Goal: Check status: Check status

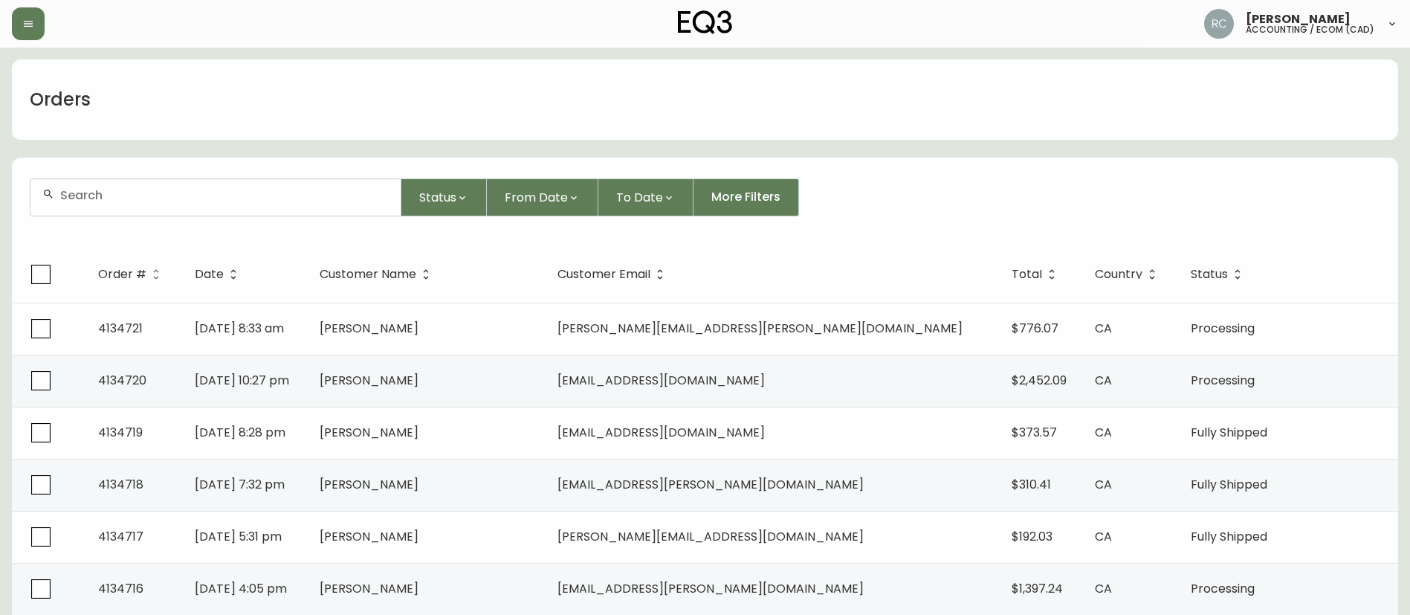
click at [334, 199] on input "text" at bounding box center [224, 195] width 328 height 14
paste input "8558260"
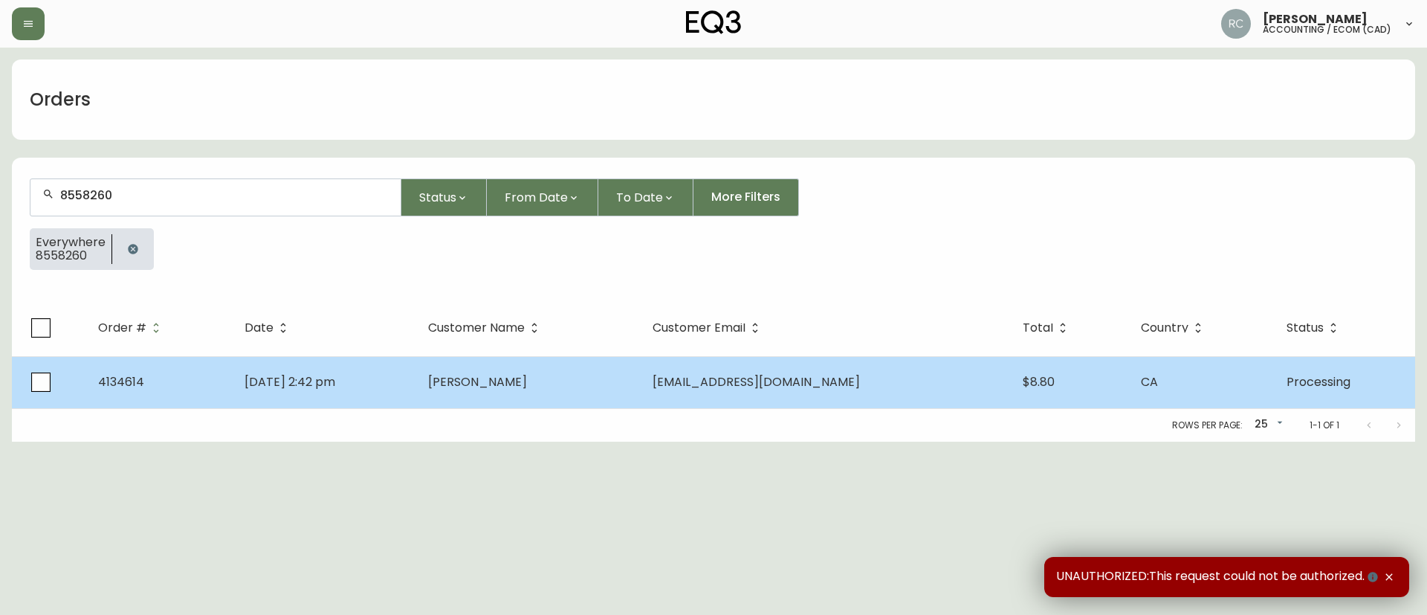
type input "8558260"
click at [527, 380] on span "Alivia Mckenzie" at bounding box center [477, 381] width 99 height 17
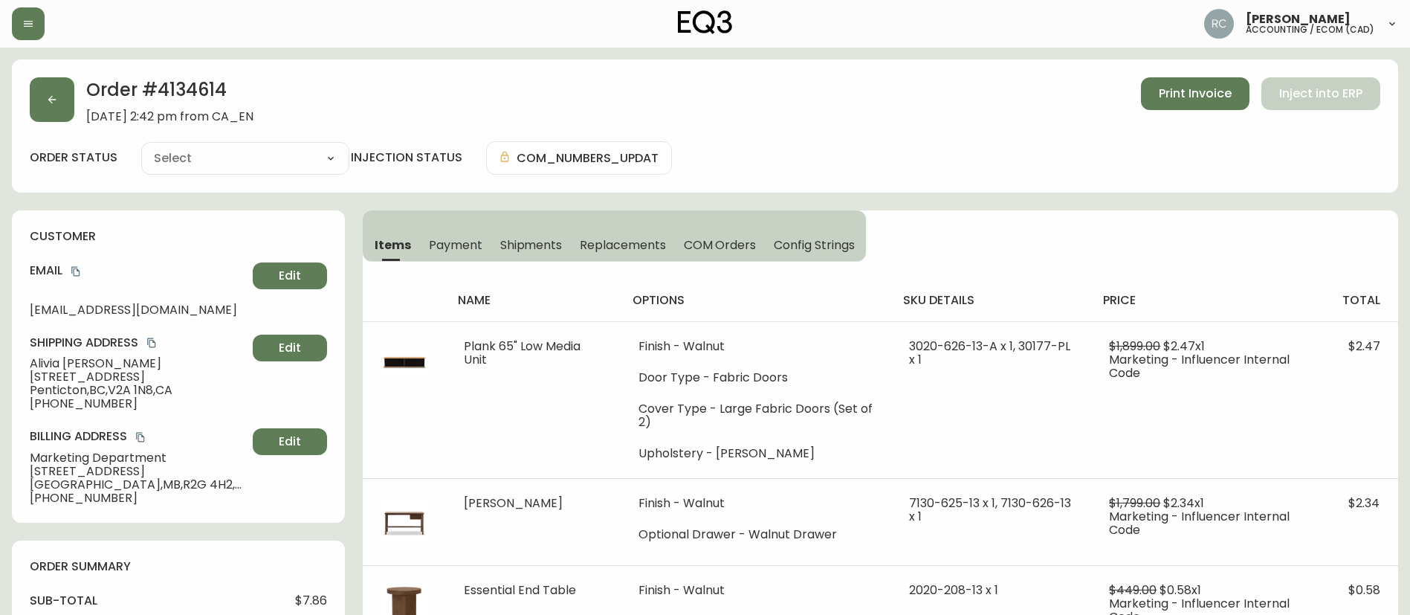
type input "Processing"
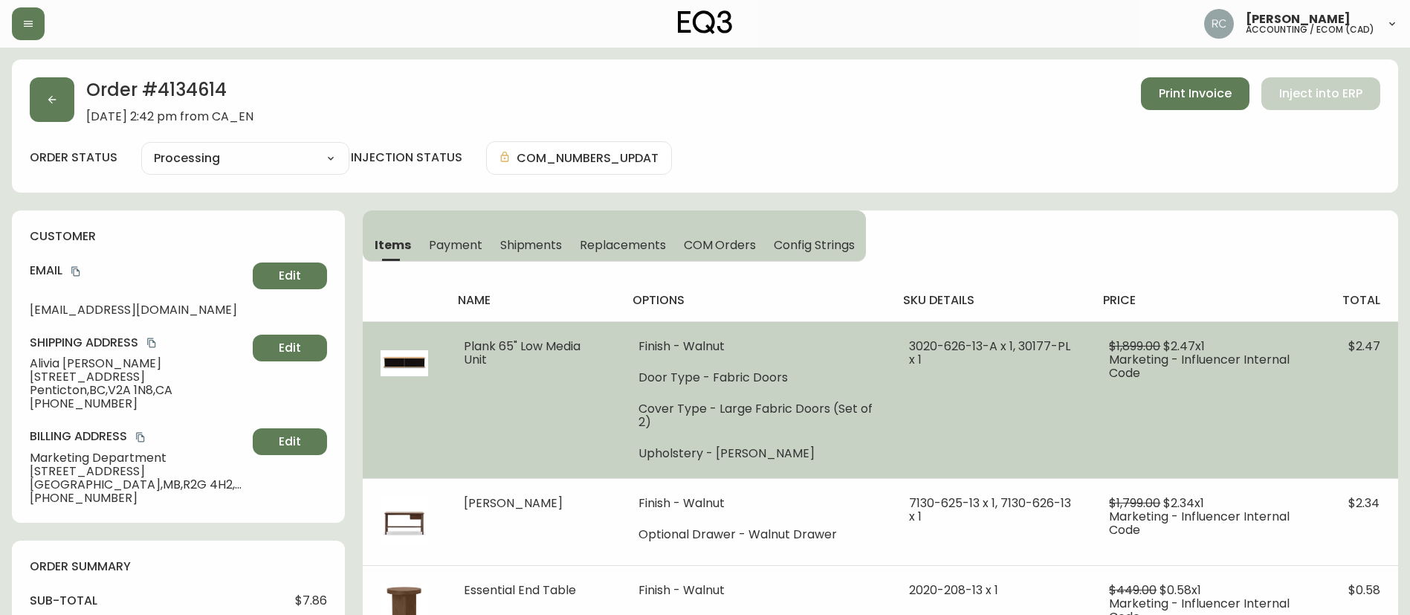
select select "PROCESSING"
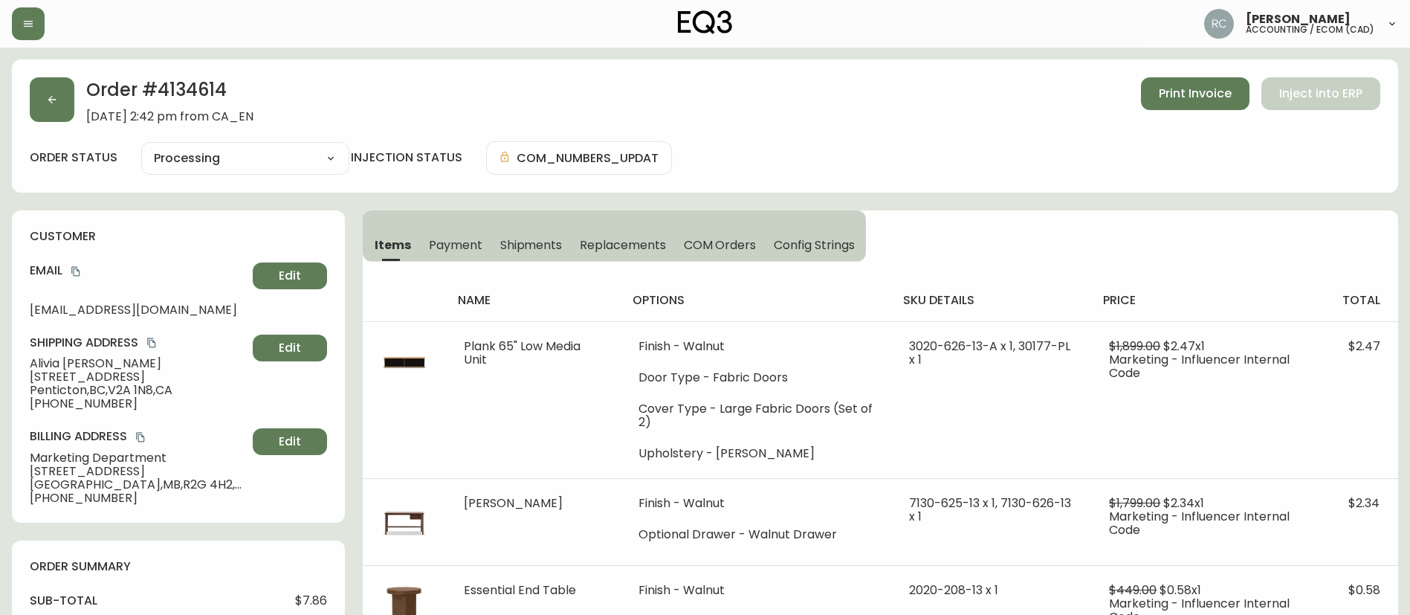
drag, startPoint x: 102, startPoint y: 301, endPoint x: 94, endPoint y: 304, distance: 8.0
click at [102, 302] on div "Email alivia@getgoodstuff.xyz Edit" at bounding box center [178, 289] width 297 height 54
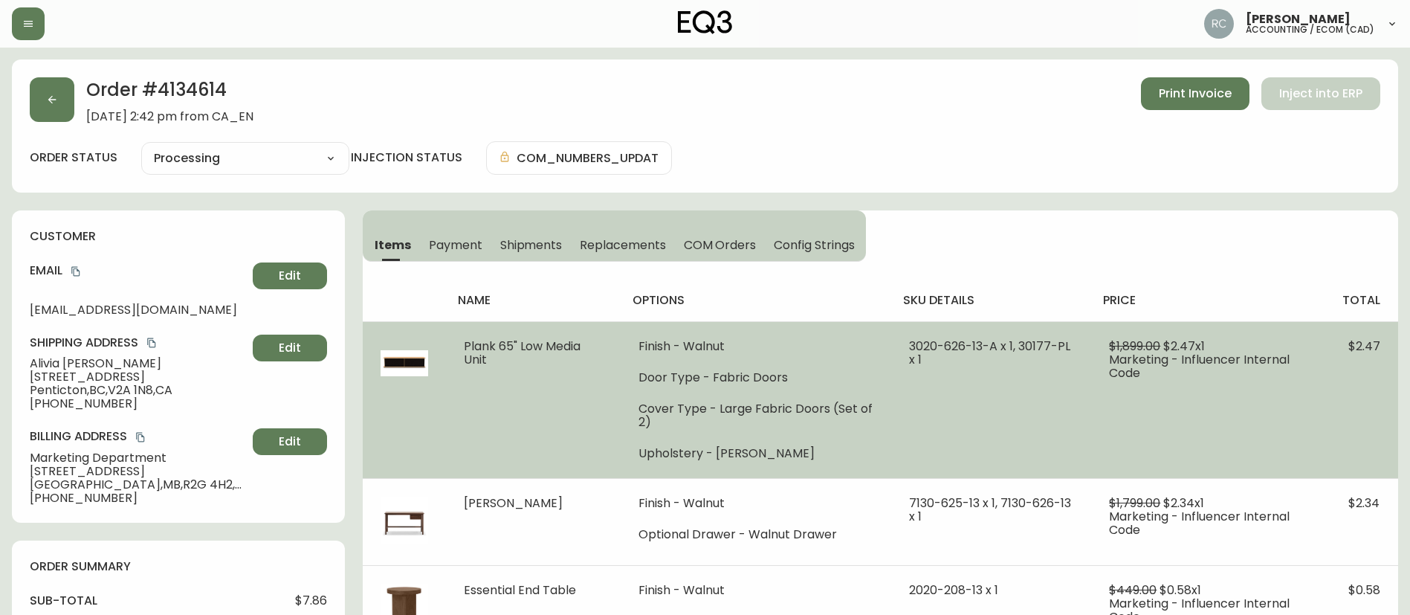
click at [510, 354] on td "Plank 65" Low Media Unit" at bounding box center [533, 399] width 174 height 157
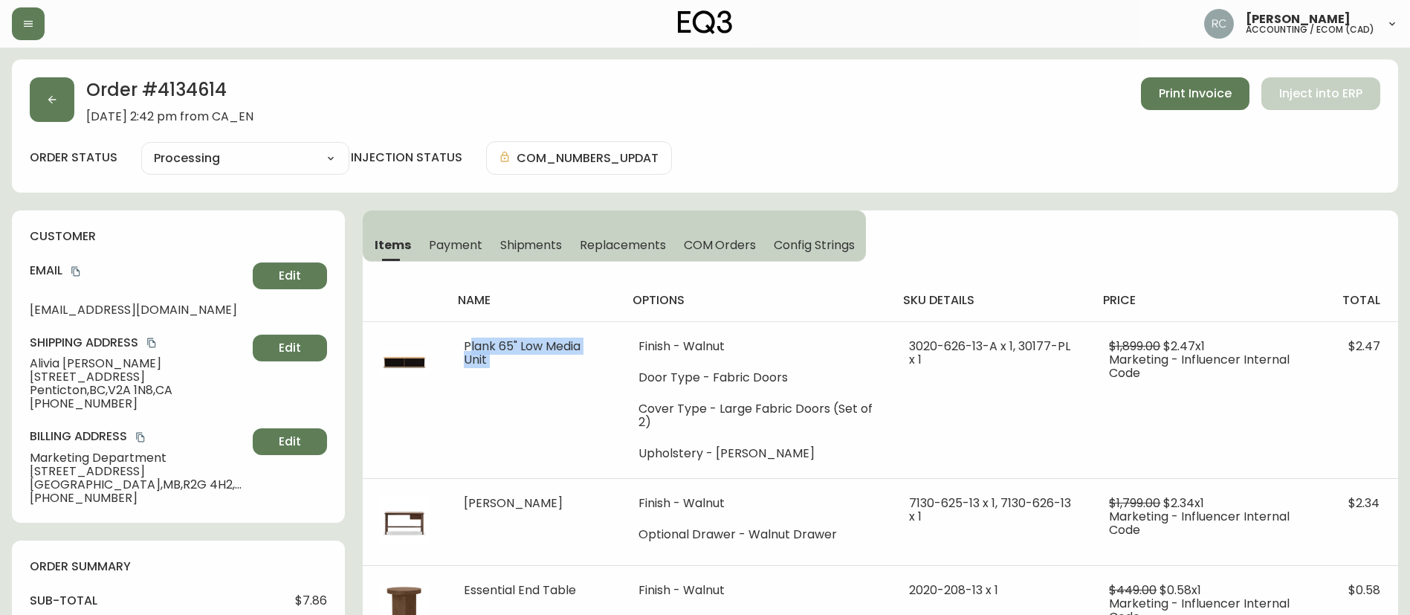
copy span "Plank 65" Low Media Unit"
click at [204, 88] on h2 "Order # 4134614" at bounding box center [169, 93] width 167 height 33
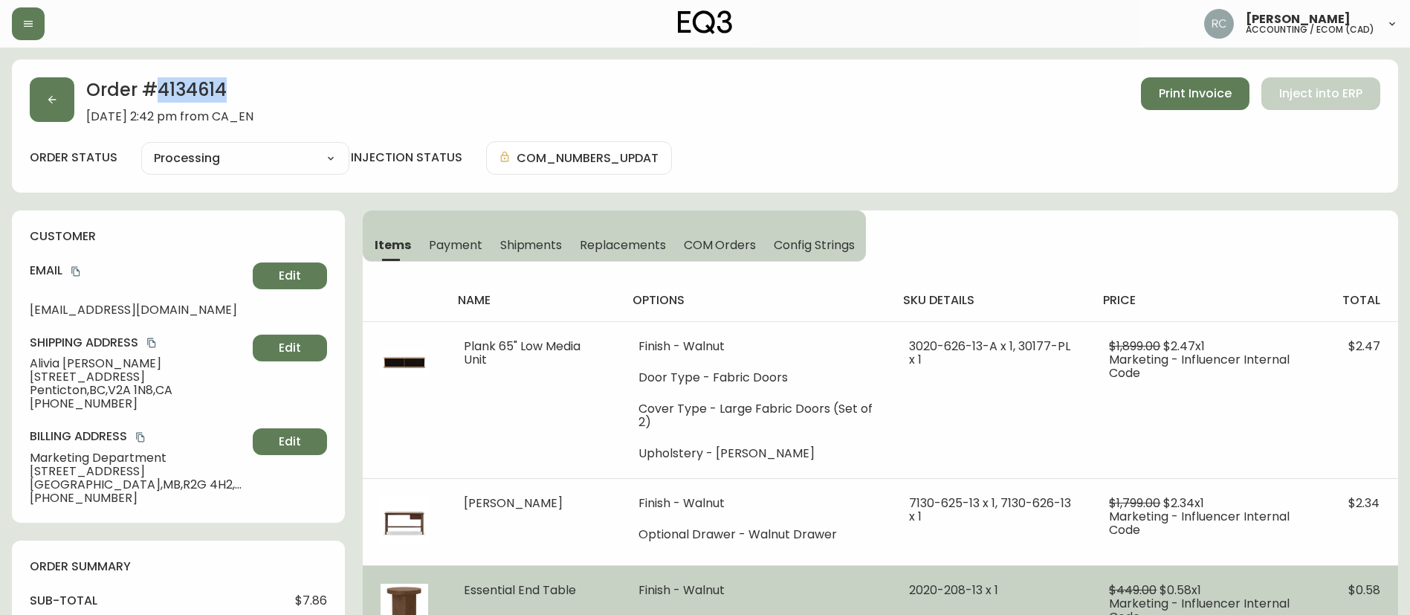
copy h2 "4134614"
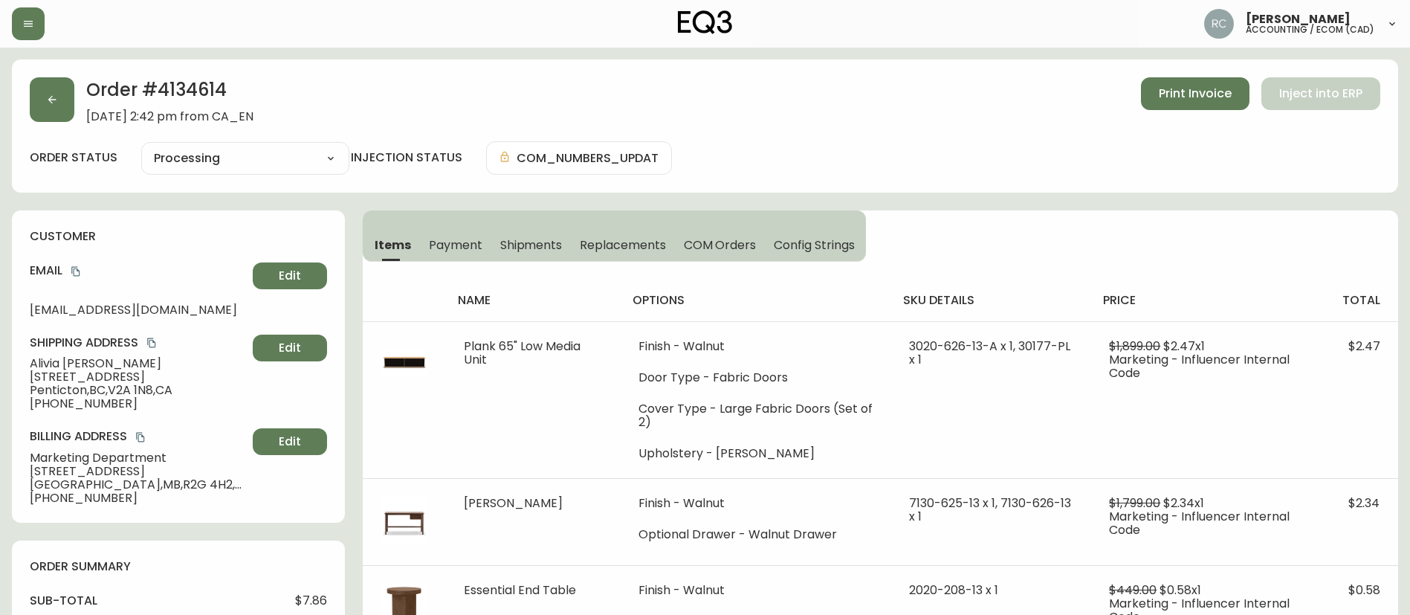
drag, startPoint x: 1270, startPoint y: 168, endPoint x: 900, endPoint y: 36, distance: 392.7
click at [1267, 168] on div "order status Processing Cancelled Fully Shipped Processing Partially Shipped in…" at bounding box center [705, 157] width 1350 height 33
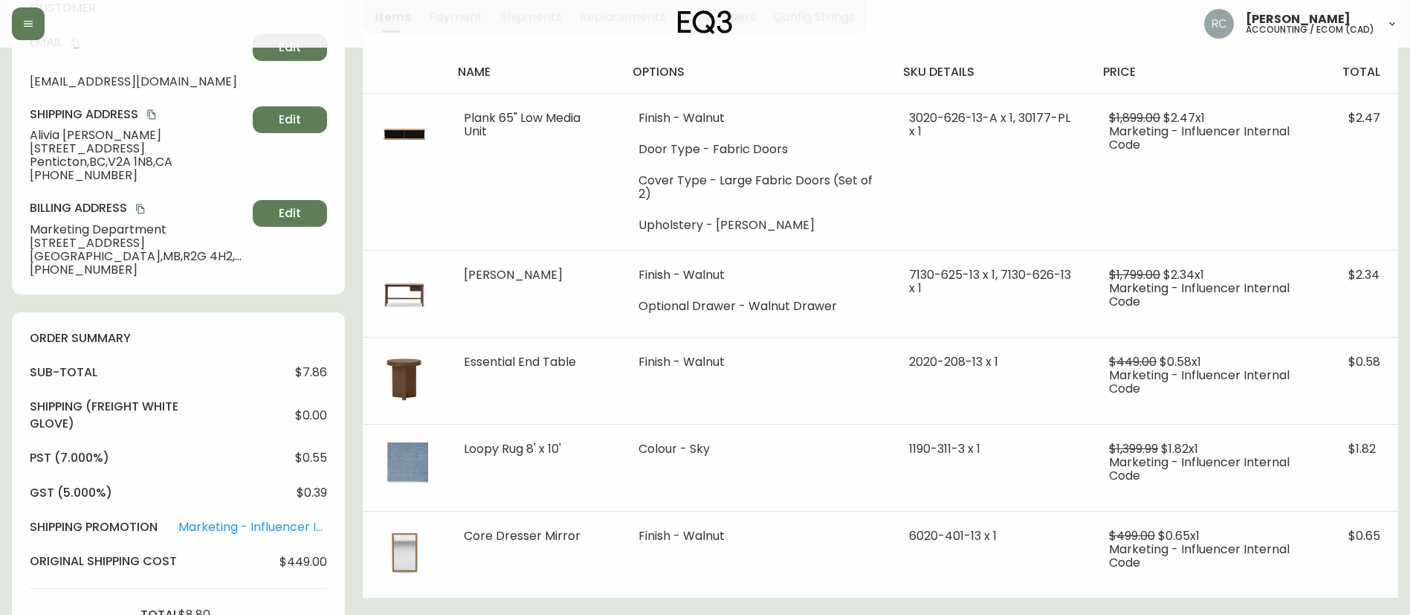
scroll to position [756, 0]
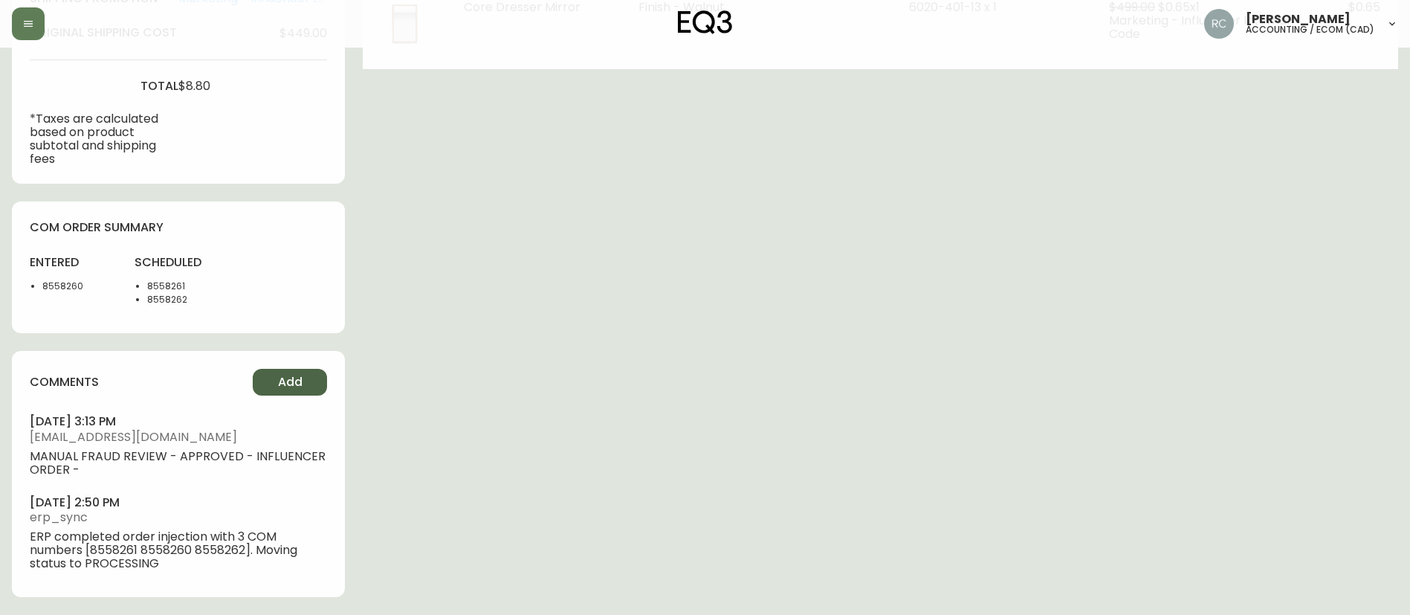
click at [291, 384] on span "Add" at bounding box center [290, 382] width 25 height 16
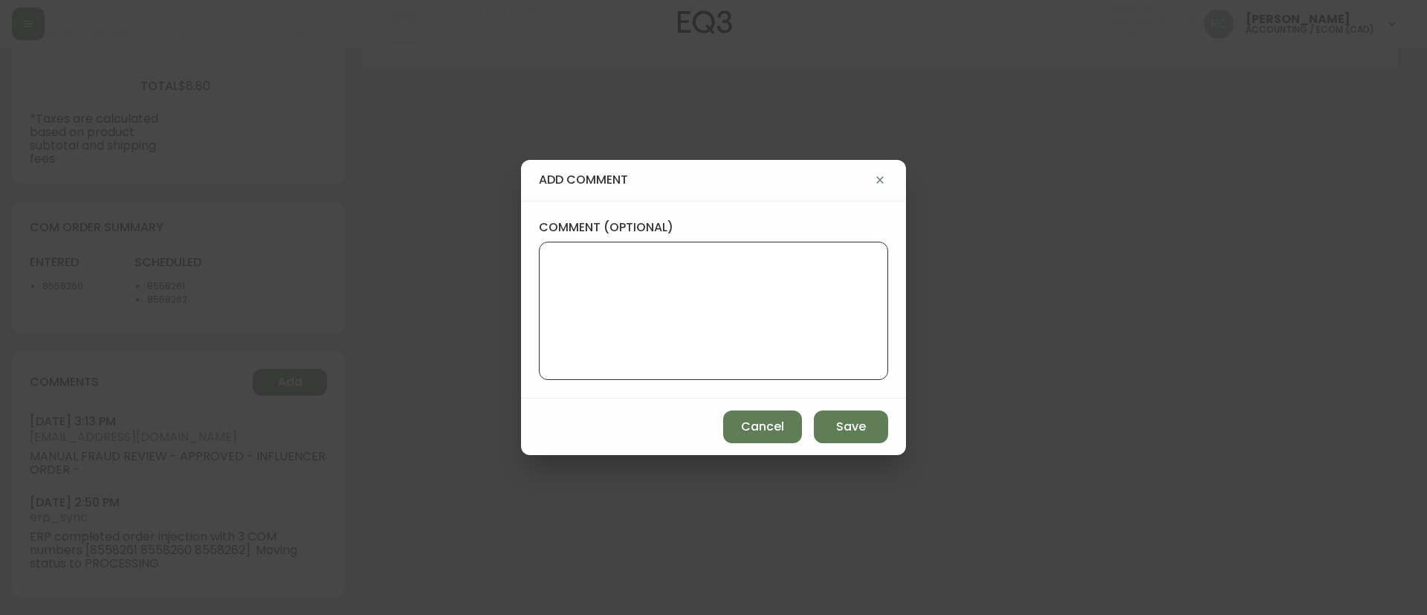
click at [785, 320] on textarea "comment (optional)" at bounding box center [713, 310] width 324 height 119
type textarea "APLIT FABRIC DOORS"
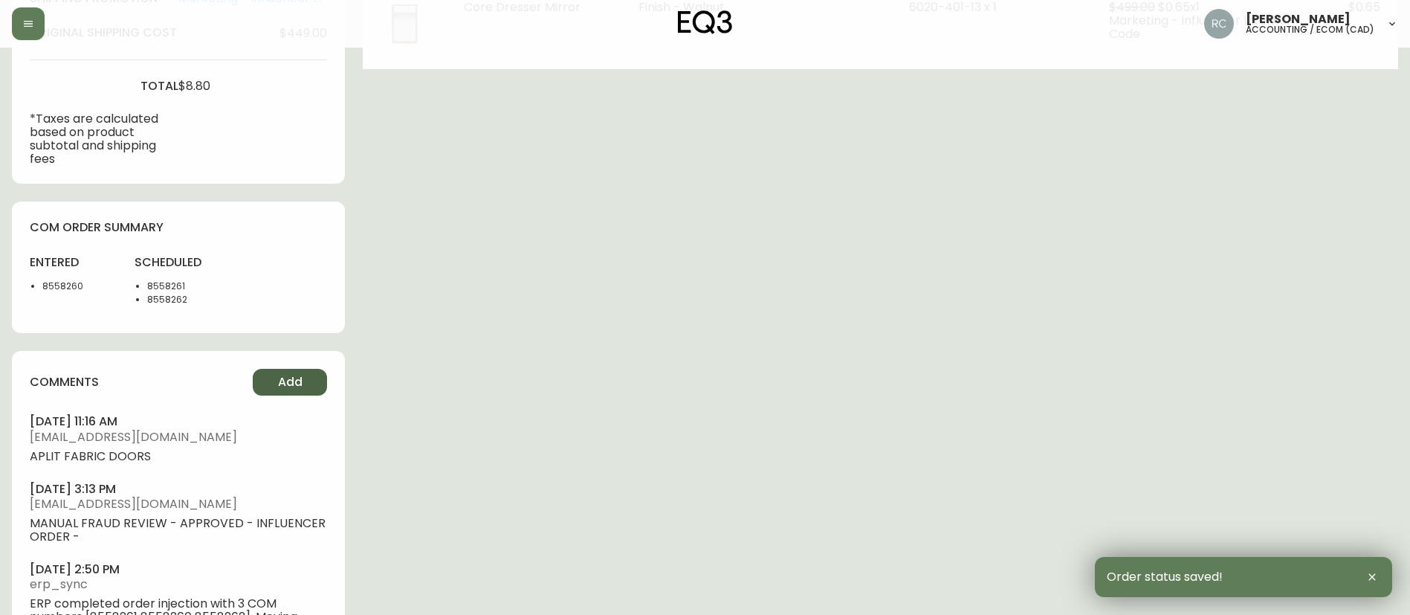
click at [280, 385] on span "Add" at bounding box center [290, 382] width 25 height 16
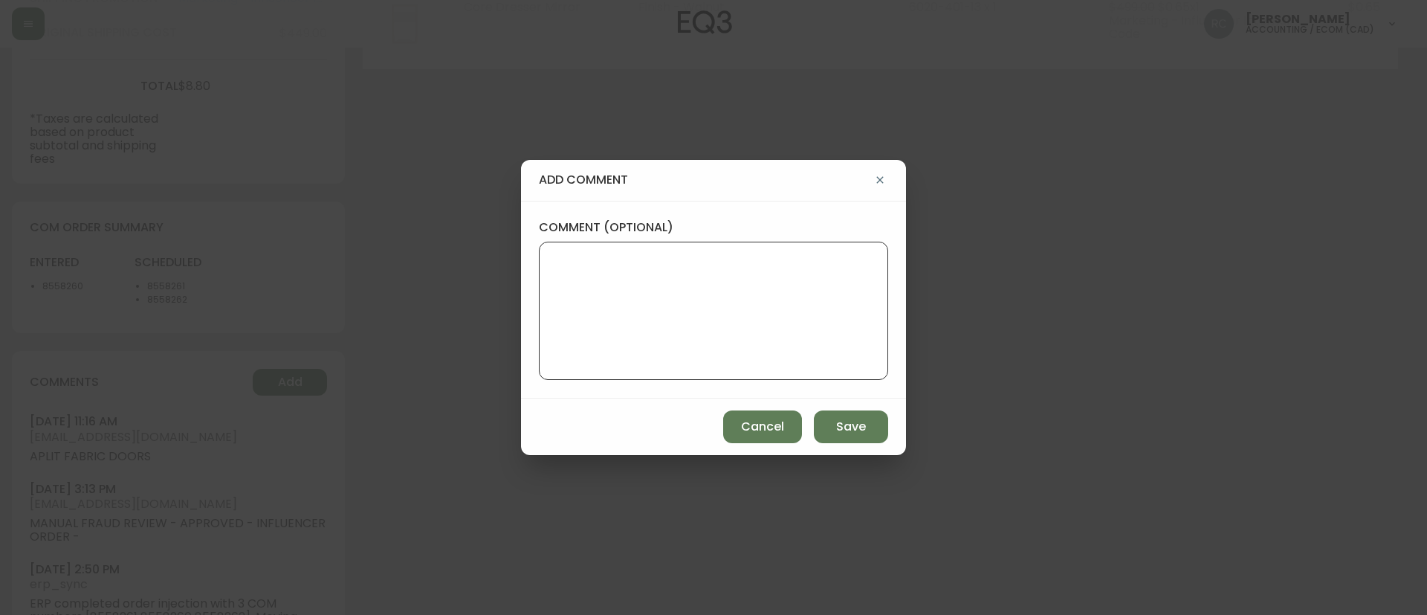
click at [689, 328] on textarea "comment (optional)" at bounding box center [713, 310] width 324 height 119
type textarea "SPLIT FABRIC DOORS - SWITCHED TO PARCEL"
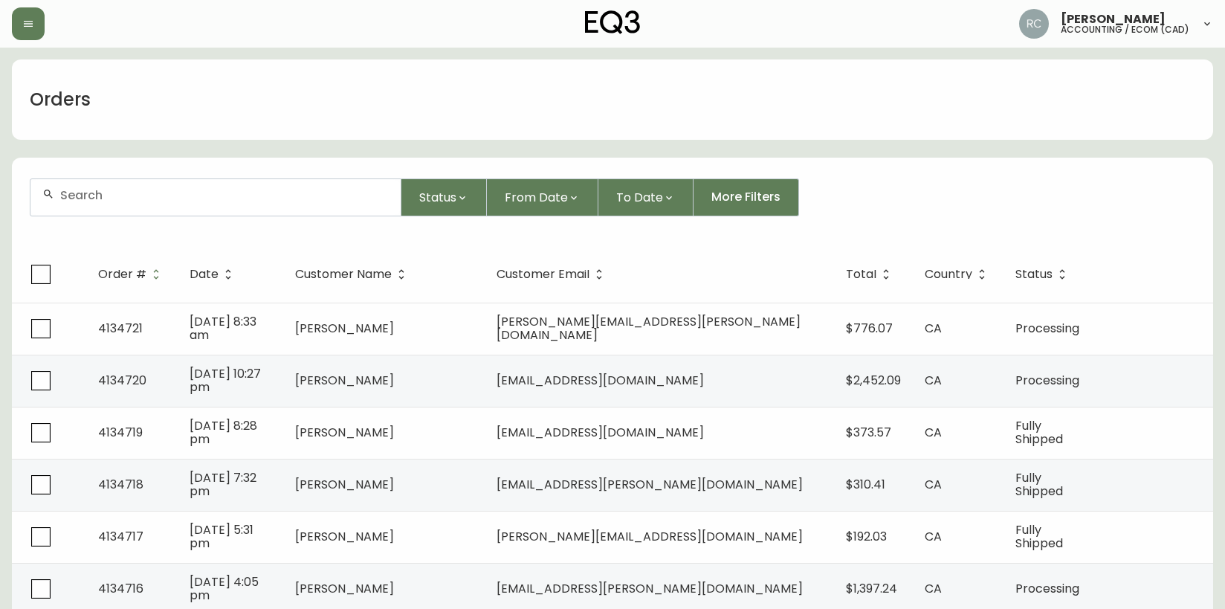
drag, startPoint x: 418, startPoint y: 85, endPoint x: 421, endPoint y: 73, distance: 12.1
click at [418, 85] on div "Orders" at bounding box center [612, 99] width 1201 height 80
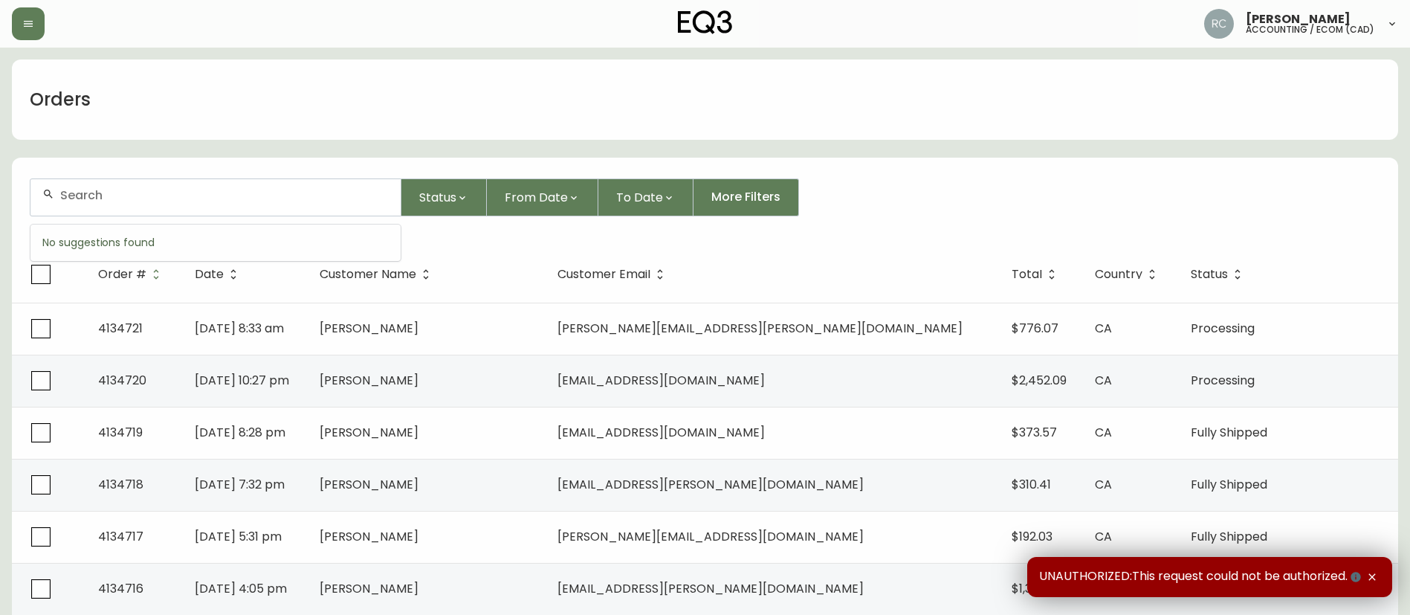
click at [232, 194] on input "text" at bounding box center [224, 195] width 328 height 14
paste input "4132583"
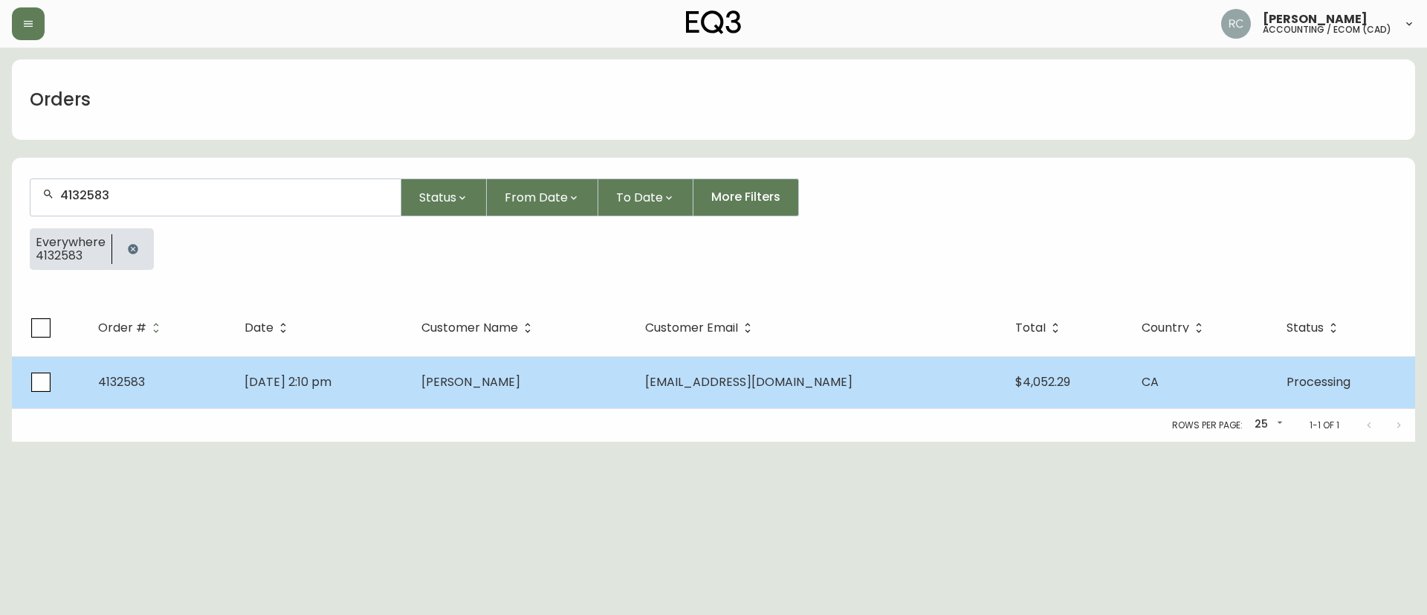
type input "4132583"
click at [633, 390] on td "Richard Thoman" at bounding box center [521, 382] width 224 height 52
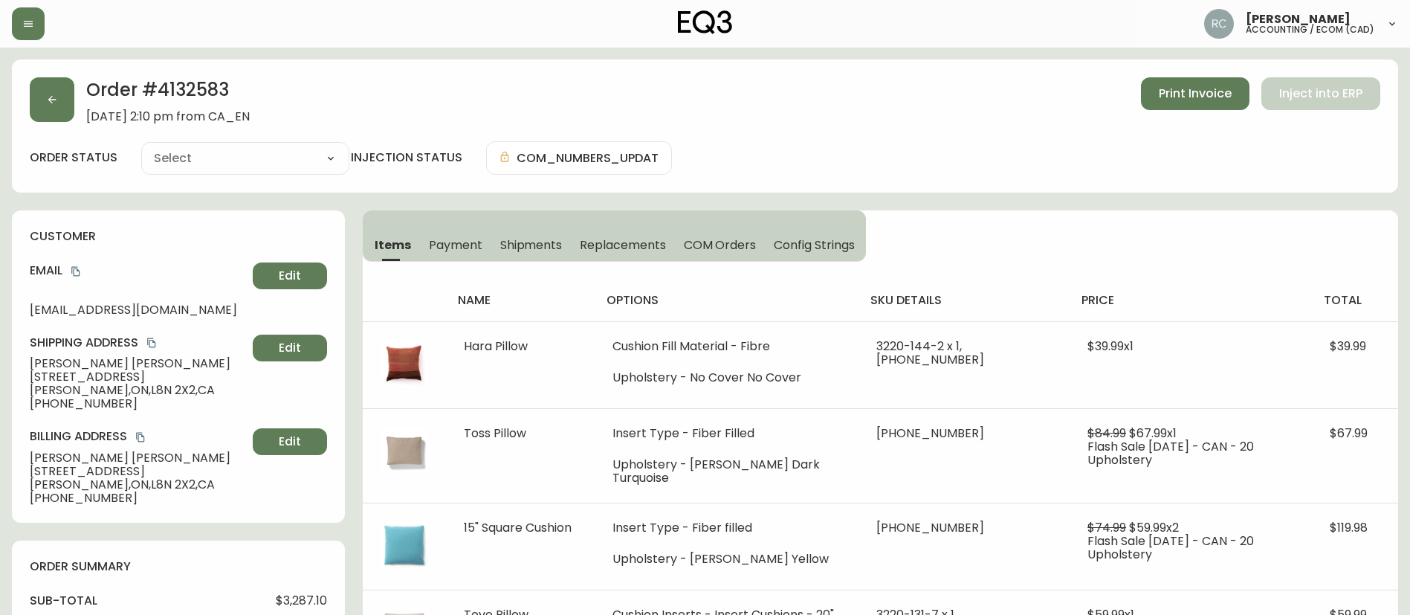
type input "Processing"
select select "PROCESSING"
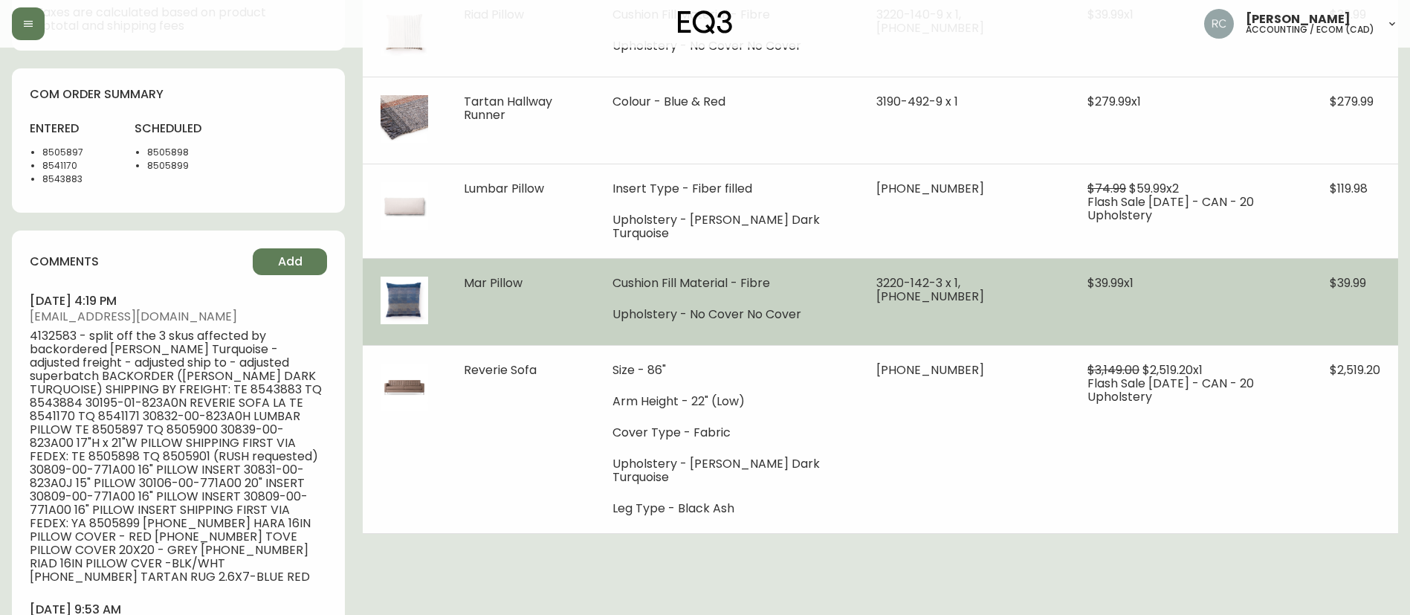
scroll to position [669, 0]
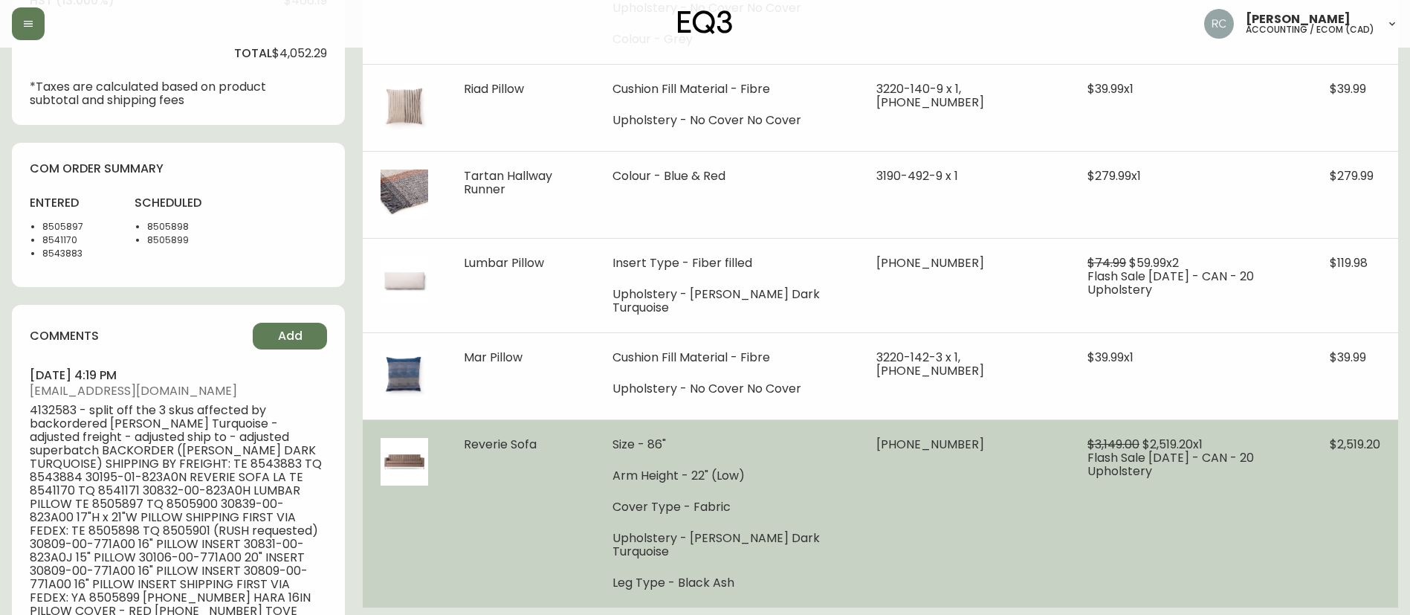
click at [481, 443] on span "Reverie Sofa" at bounding box center [500, 443] width 73 height 17
